Goal: Transaction & Acquisition: Purchase product/service

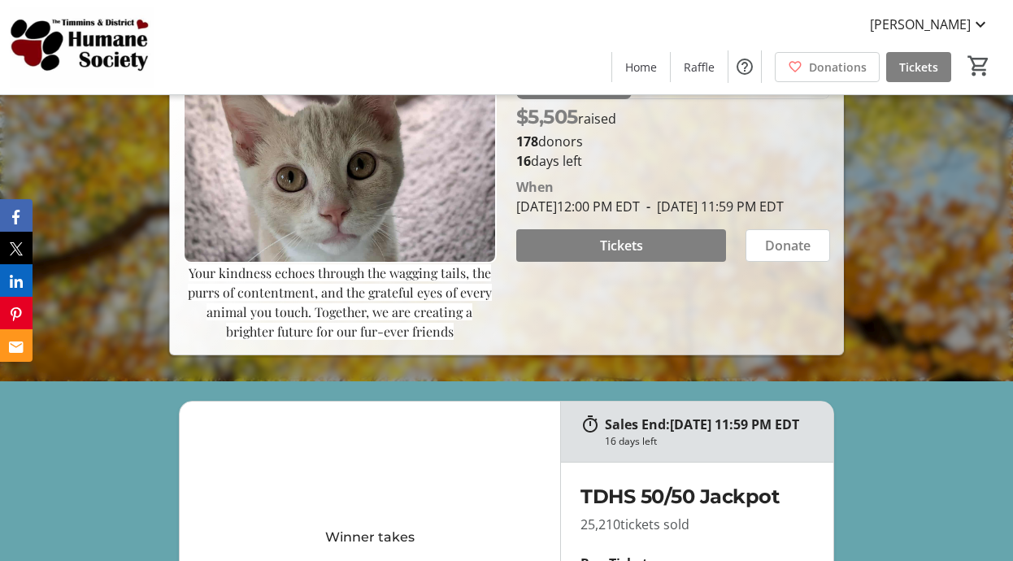
scroll to position [244, 0]
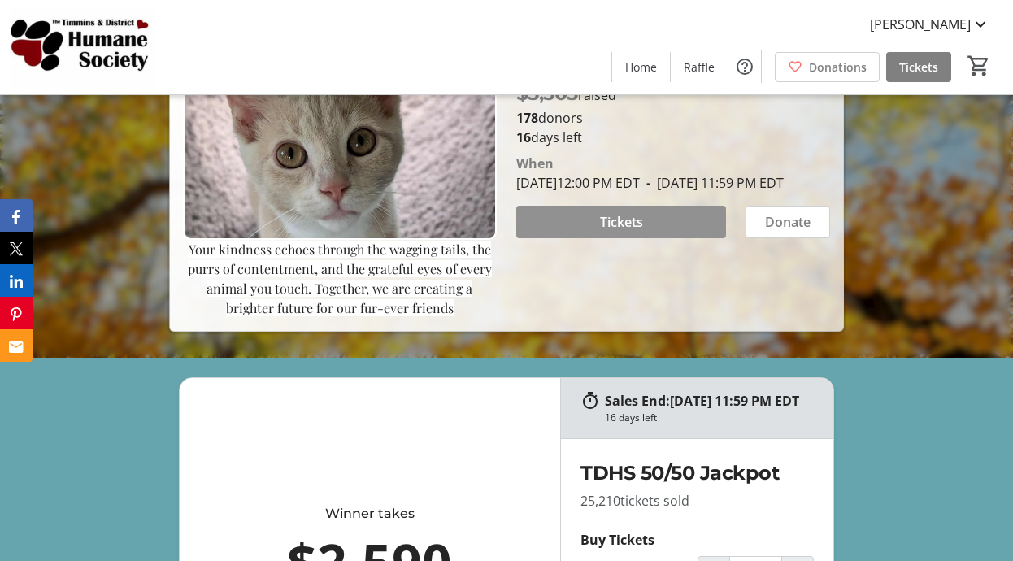
click at [643, 241] on span at bounding box center [621, 221] width 210 height 39
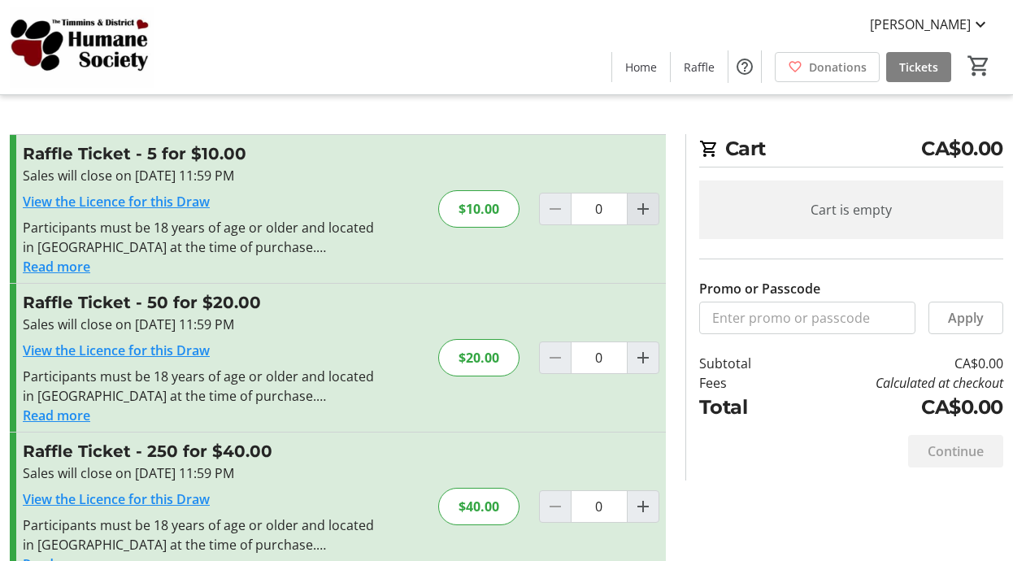
click at [642, 211] on mat-icon "Increment by one" at bounding box center [643, 209] width 20 height 20
type input "1"
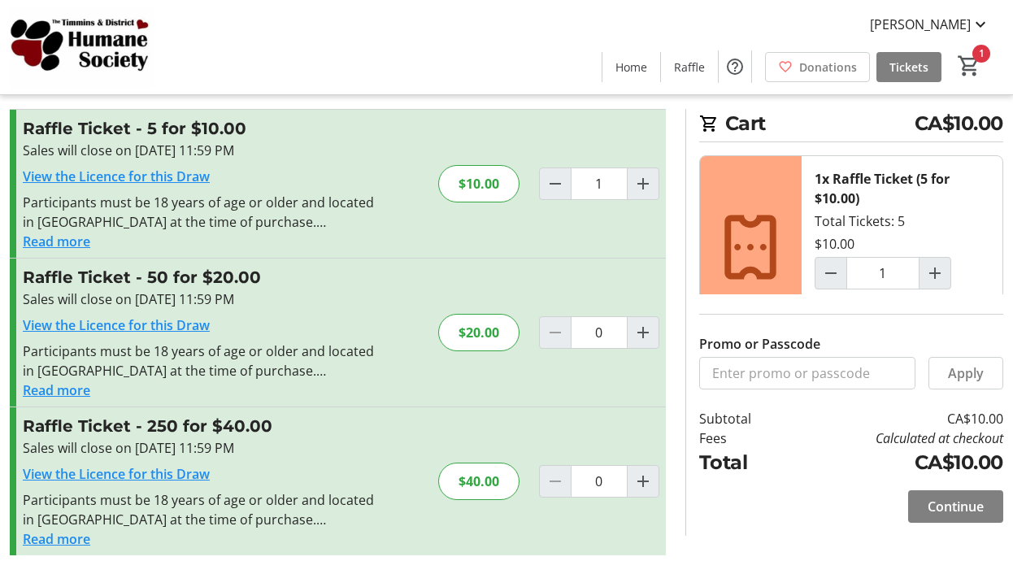
scroll to position [39, 0]
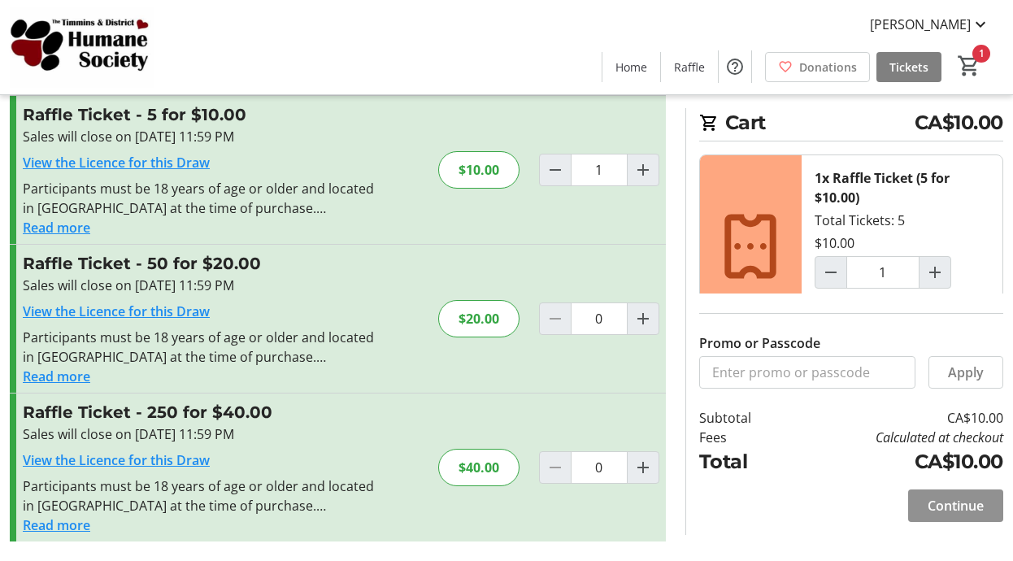
click at [954, 507] on span "Continue" at bounding box center [956, 506] width 56 height 20
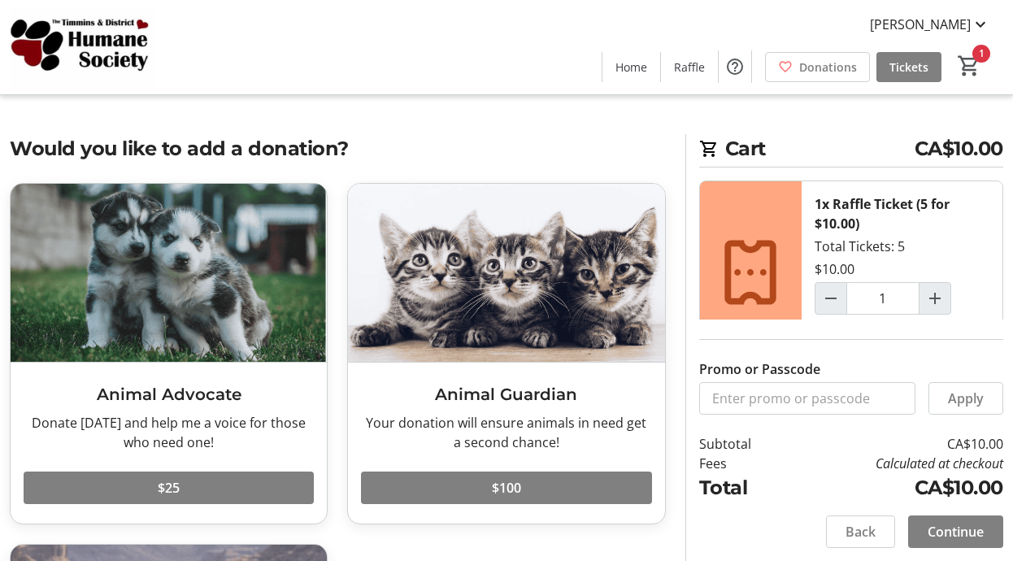
click at [944, 534] on span "Continue" at bounding box center [956, 532] width 56 height 20
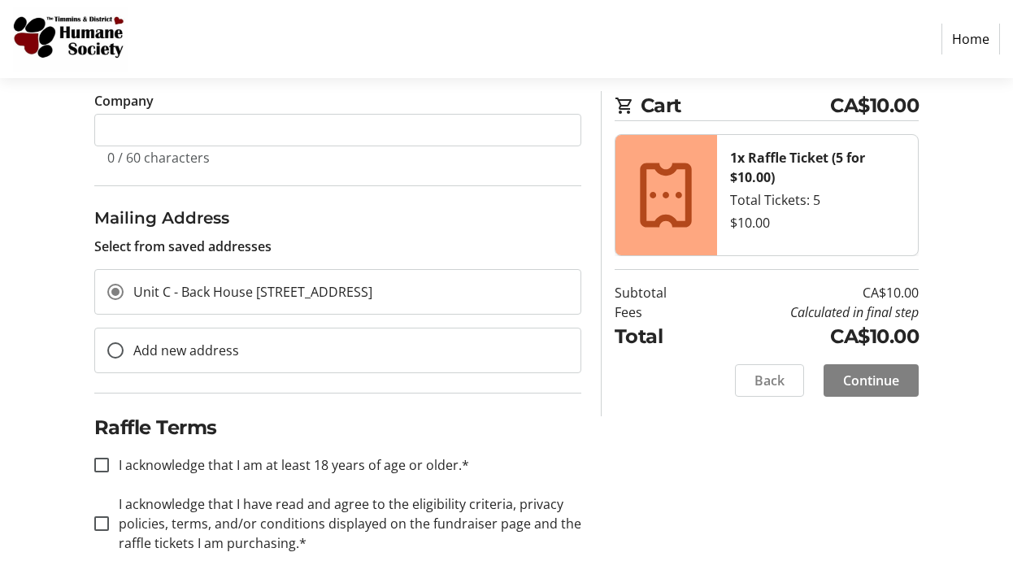
scroll to position [446, 0]
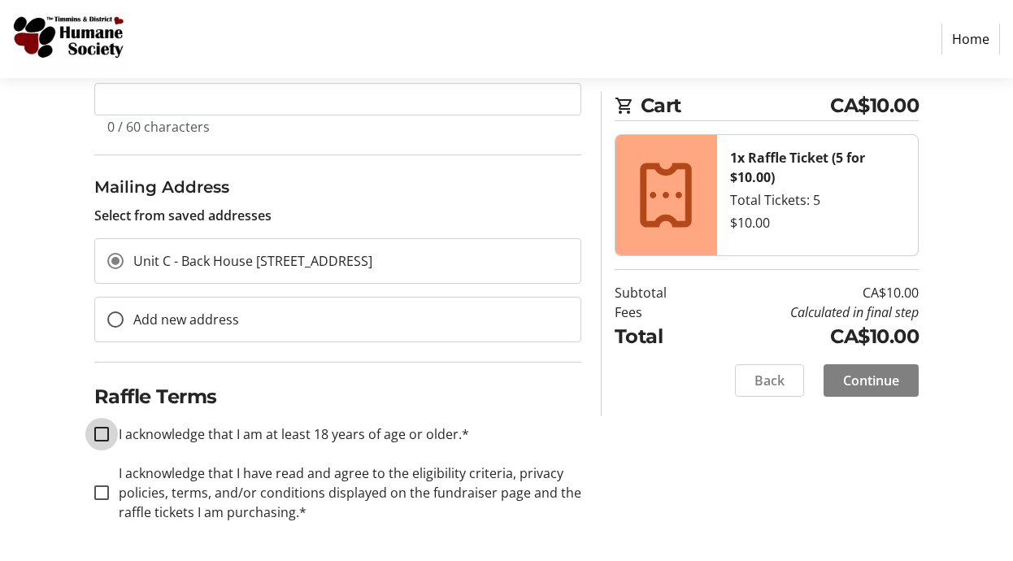
click at [104, 427] on input "I acknowledge that I am at least 18 years of age or older.*" at bounding box center [101, 434] width 15 height 15
checkbox input "true"
click at [105, 493] on input "I acknowledge that I have read and agree to the eligibility criteria, privacy p…" at bounding box center [101, 492] width 15 height 15
checkbox input "true"
click at [860, 374] on span "Continue" at bounding box center [871, 381] width 56 height 20
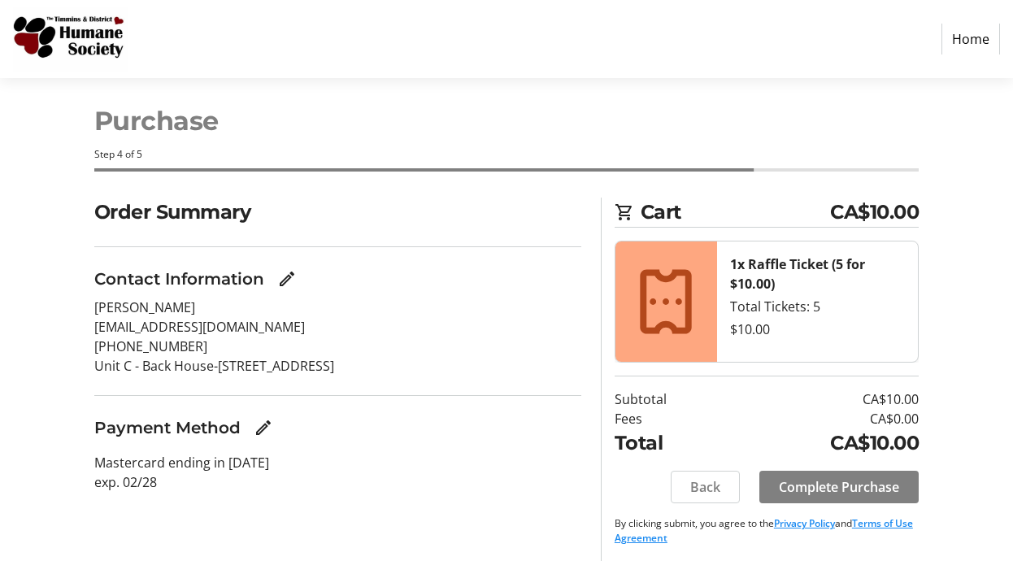
scroll to position [20, 0]
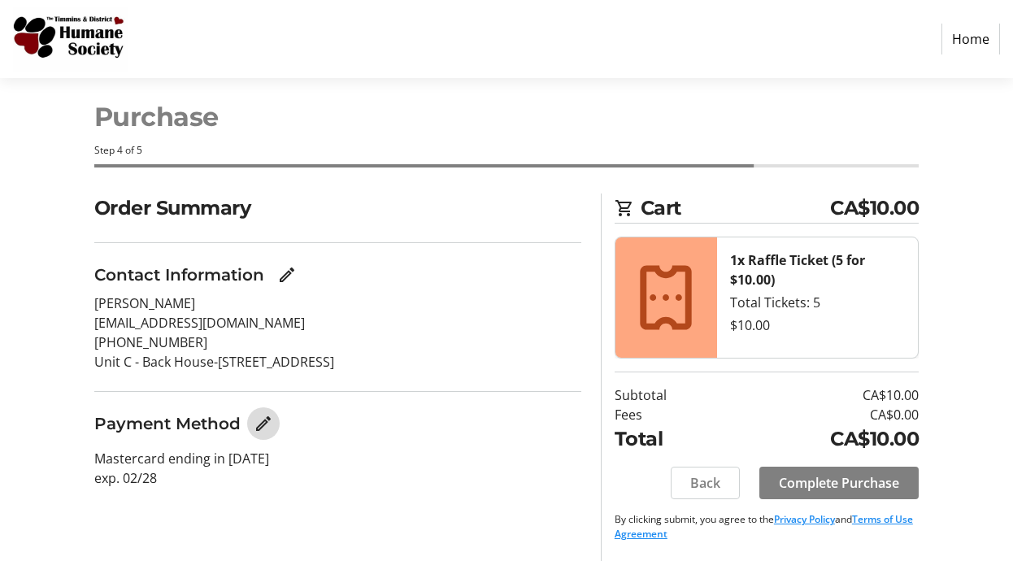
click at [259, 425] on mat-icon "Edit Payment Method" at bounding box center [264, 424] width 20 height 20
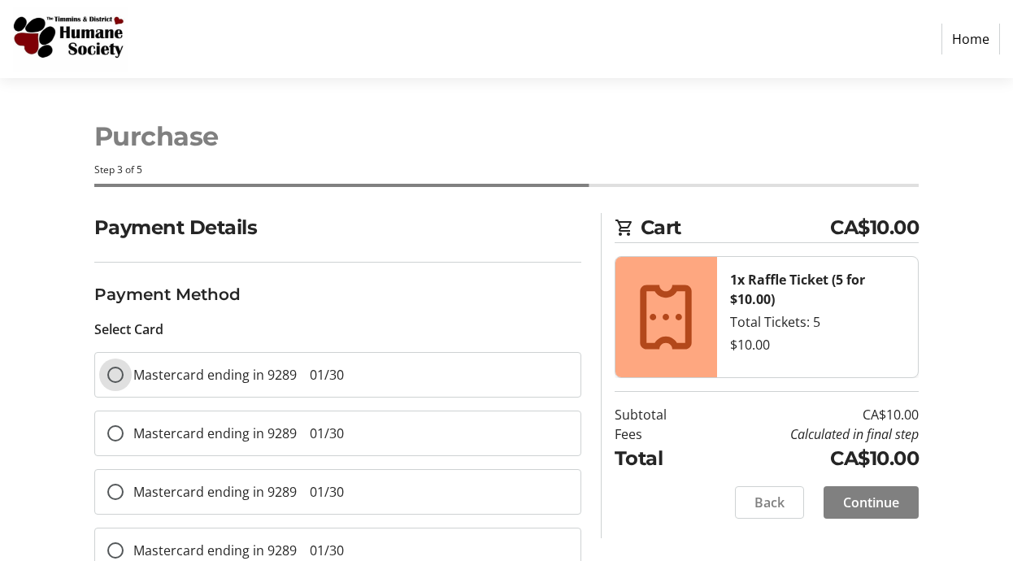
click at [112, 374] on input "Mastercard ending in 9289 01/30" at bounding box center [115, 375] width 16 height 16
radio input "true"
click at [880, 496] on span "Continue" at bounding box center [871, 503] width 56 height 20
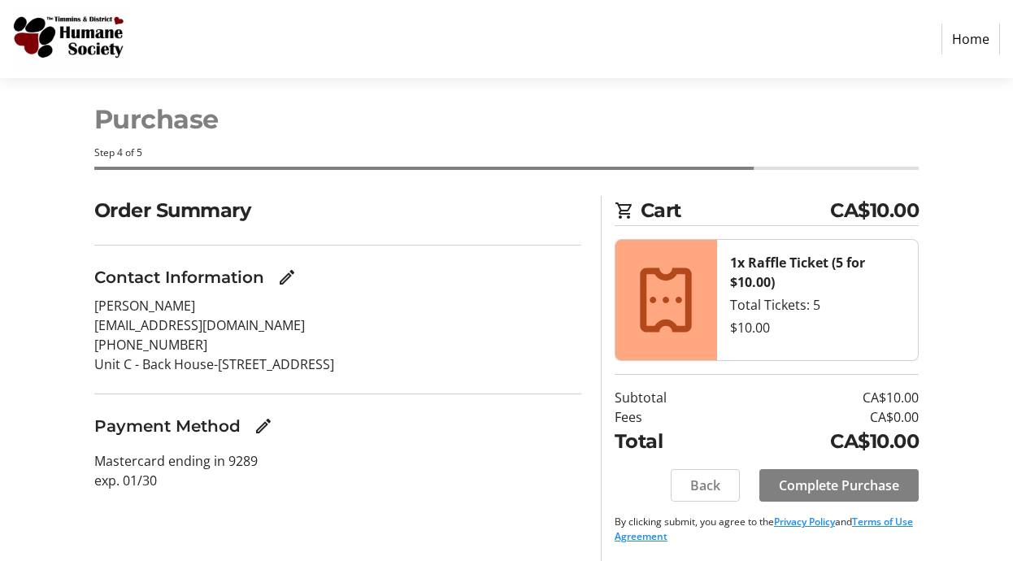
scroll to position [20, 0]
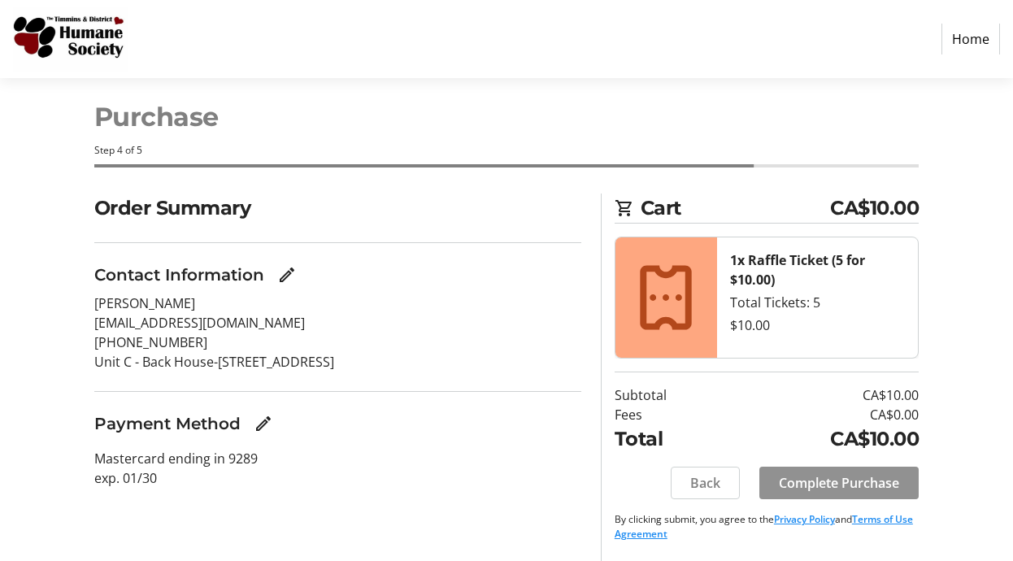
click at [823, 468] on span at bounding box center [838, 482] width 159 height 39
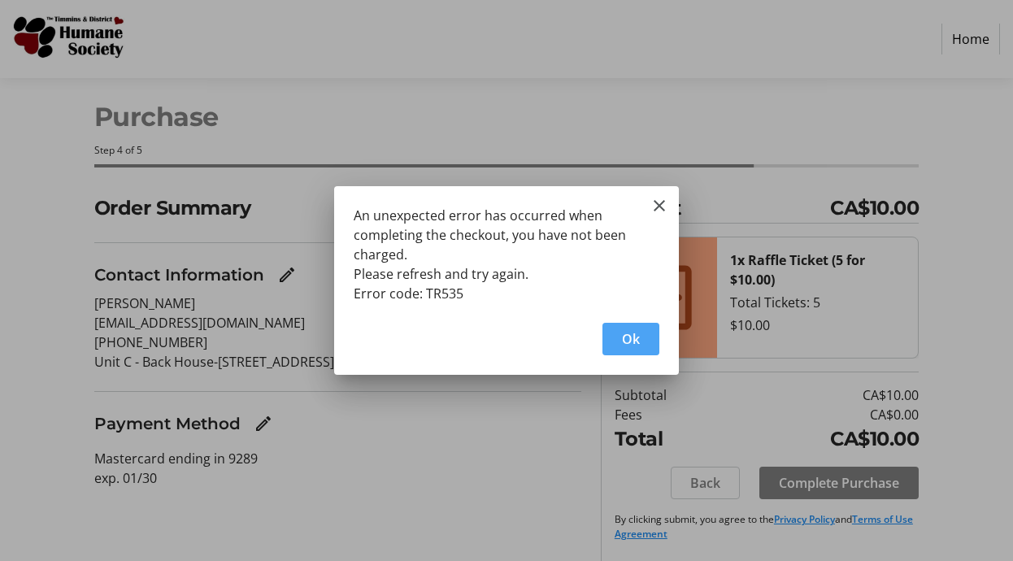
click at [626, 341] on span "Ok" at bounding box center [631, 339] width 18 height 20
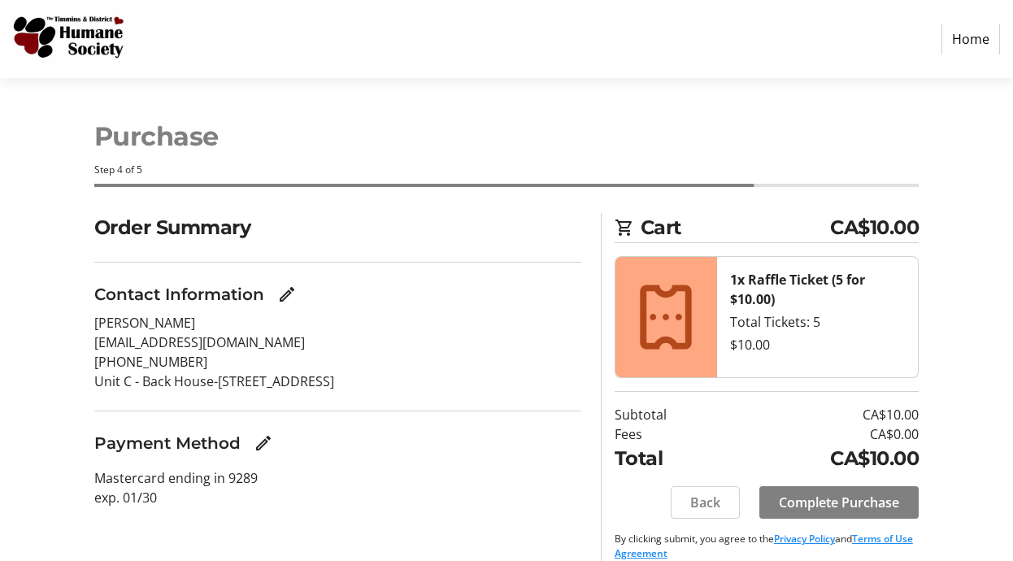
scroll to position [20, 0]
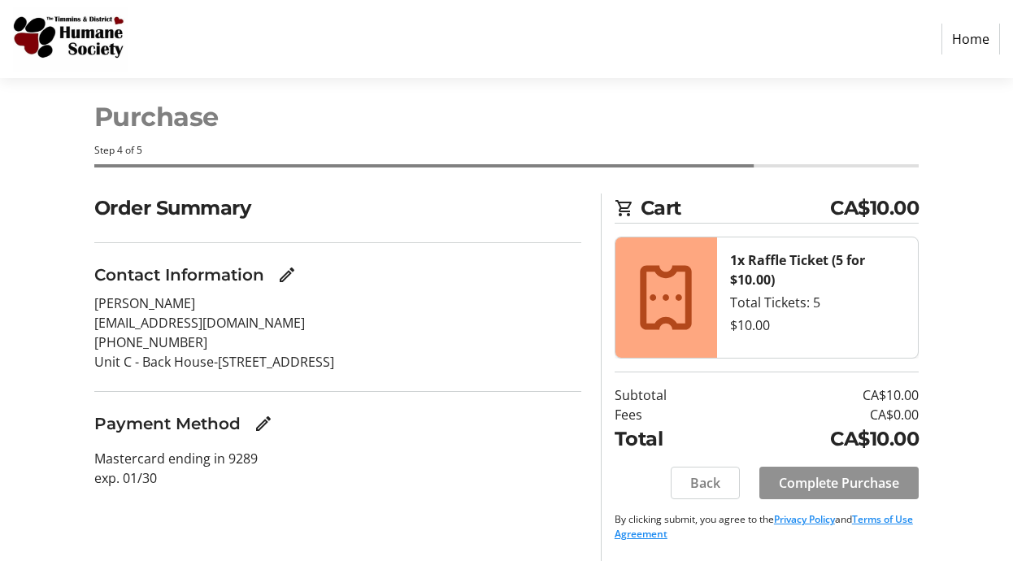
click at [833, 484] on span "Complete Purchase" at bounding box center [839, 483] width 120 height 20
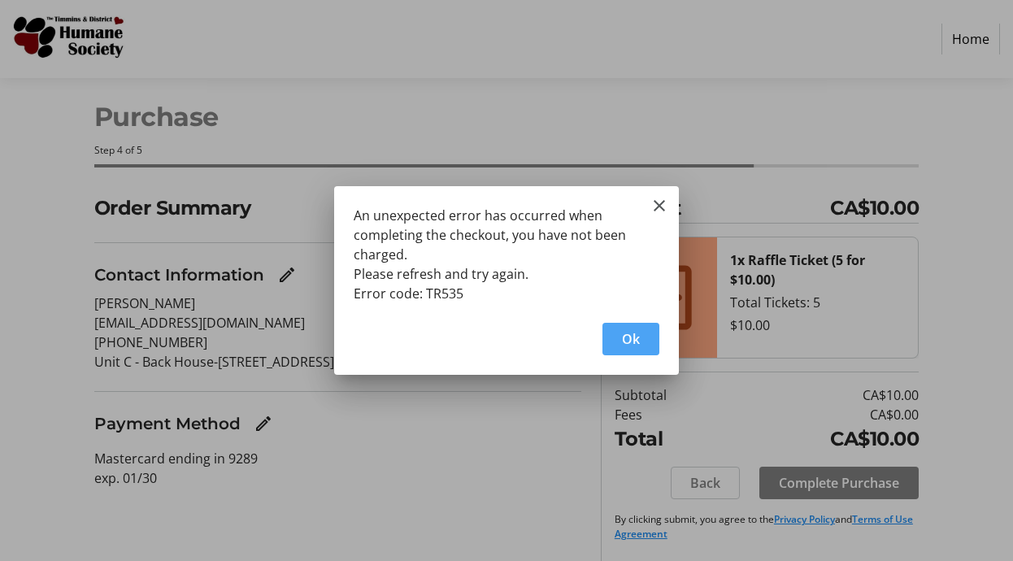
click at [632, 343] on span "Ok" at bounding box center [631, 339] width 18 height 20
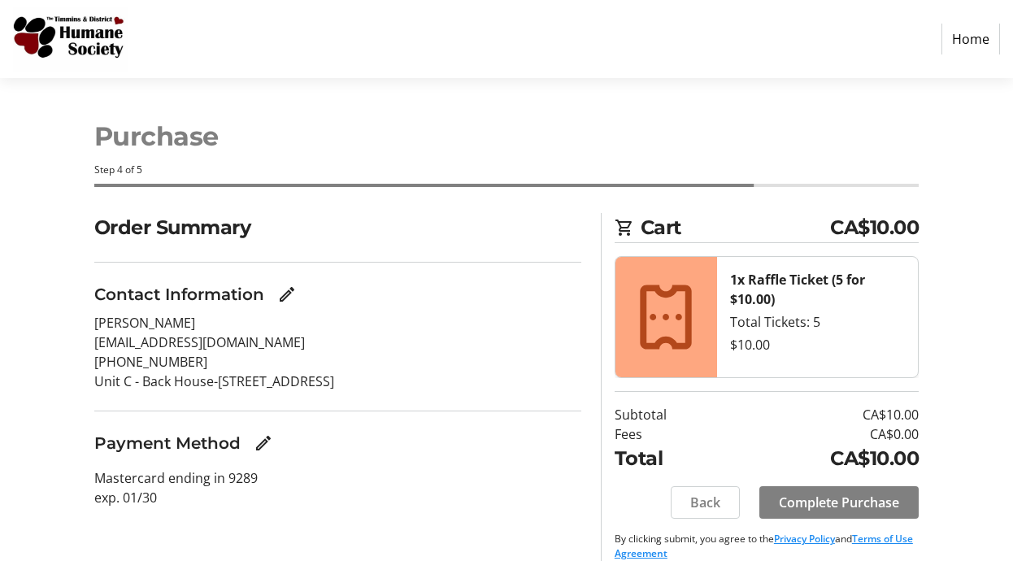
scroll to position [20, 0]
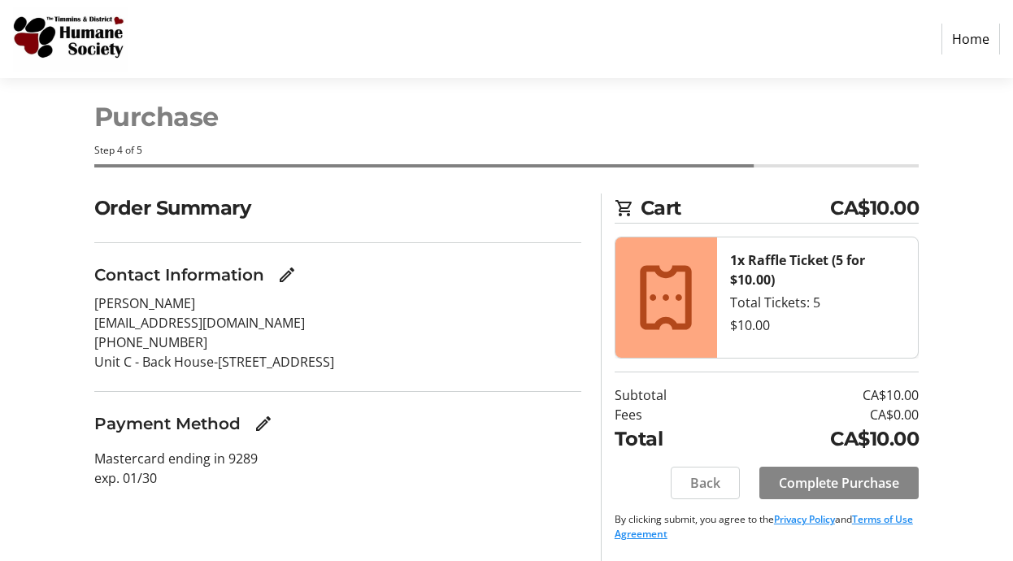
click at [834, 479] on span "Complete Purchase" at bounding box center [839, 483] width 120 height 20
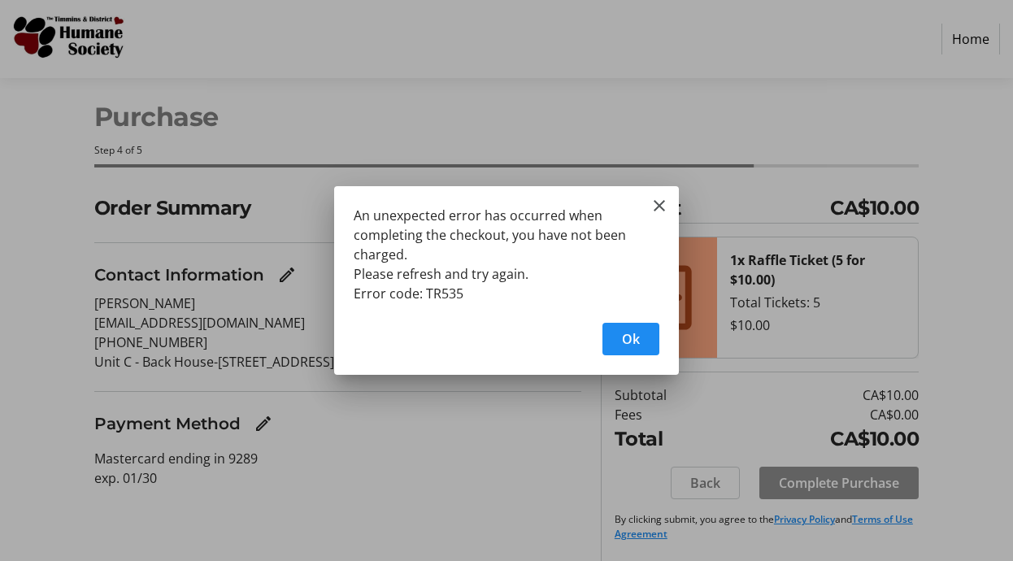
scroll to position [0, 0]
click at [660, 201] on mat-icon "Close" at bounding box center [660, 206] width 20 height 20
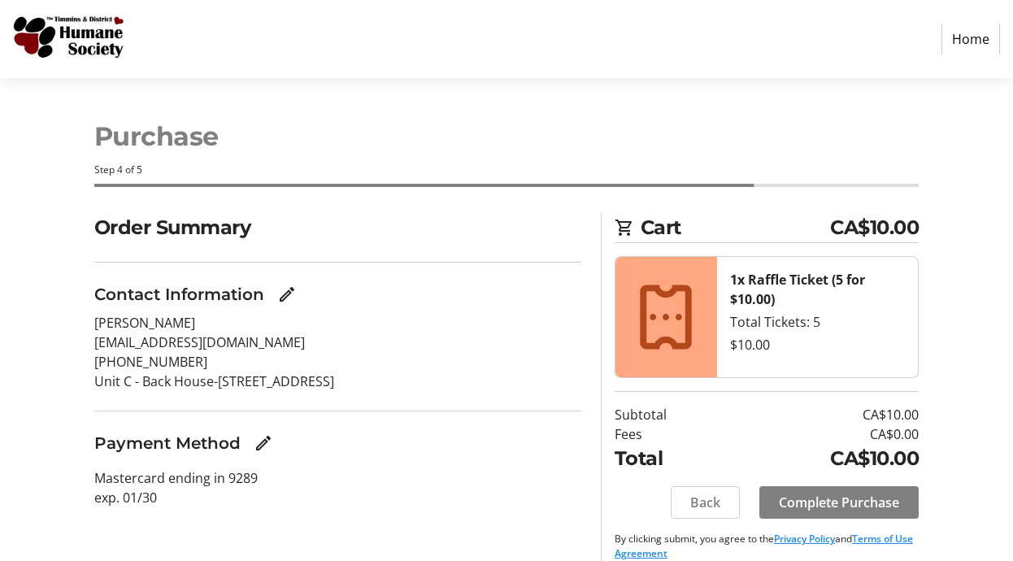
scroll to position [20, 0]
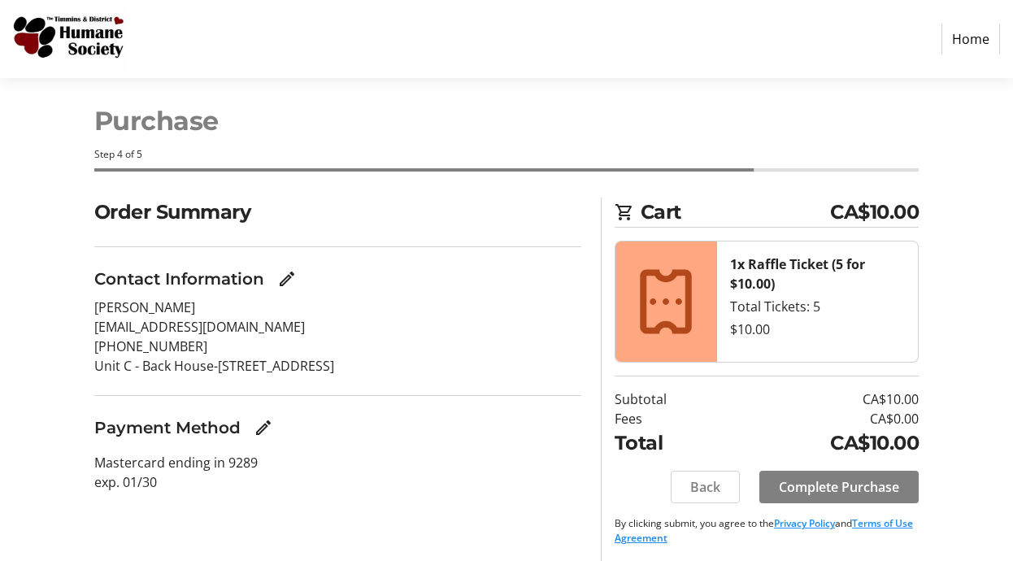
scroll to position [20, 0]
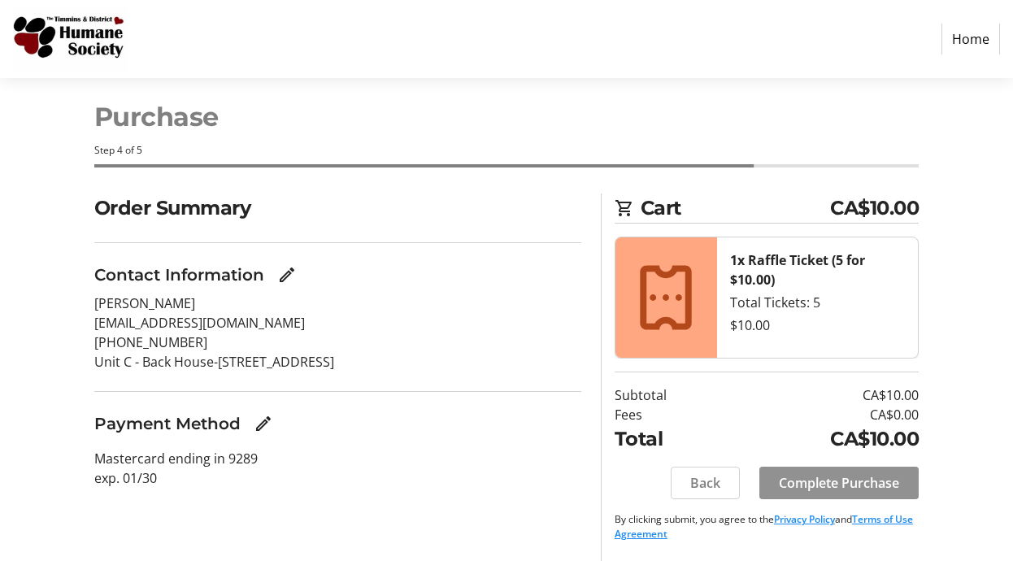
click at [802, 485] on span "Complete Purchase" at bounding box center [839, 483] width 120 height 20
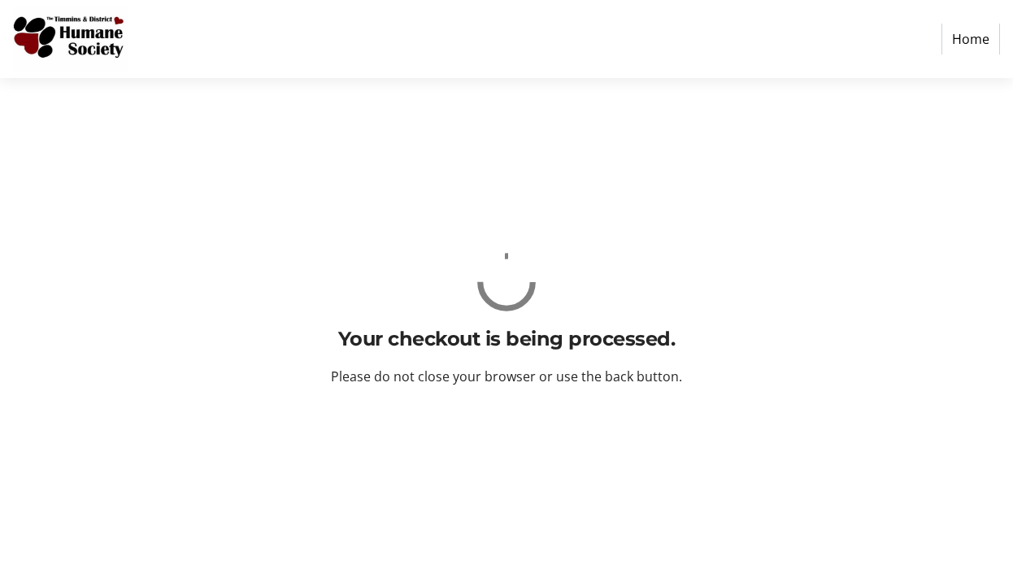
scroll to position [0, 0]
